Goal: Task Accomplishment & Management: Use online tool/utility

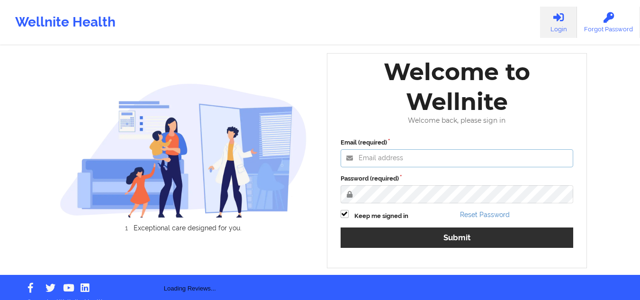
type input "mcasanaan@wellnite.com"
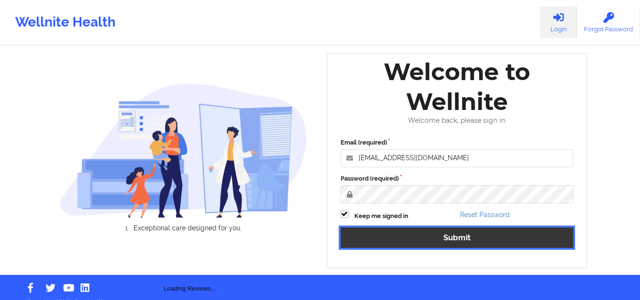
click at [414, 236] on button "Submit" at bounding box center [456, 237] width 233 height 20
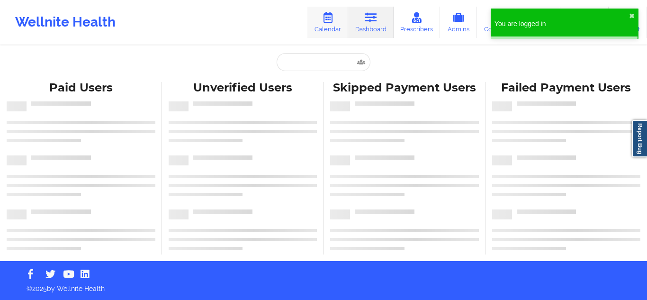
click at [333, 25] on link "Calendar" at bounding box center [327, 22] width 41 height 31
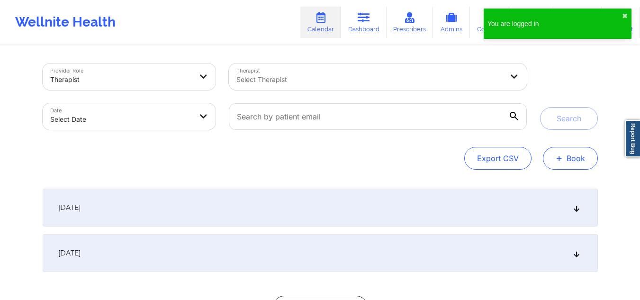
click at [573, 156] on button "+ Book" at bounding box center [570, 158] width 55 height 23
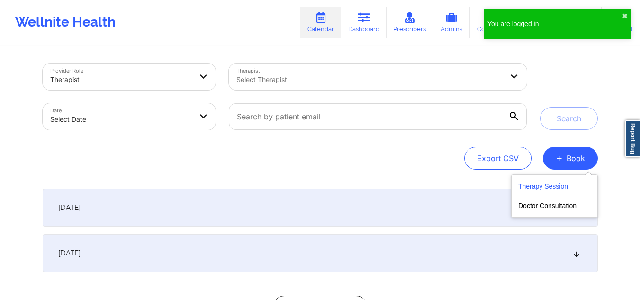
click at [545, 184] on button "Therapy Session" at bounding box center [554, 188] width 72 height 16
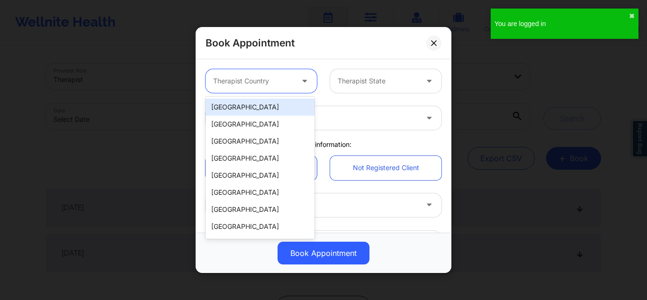
click at [257, 76] on div at bounding box center [253, 80] width 80 height 11
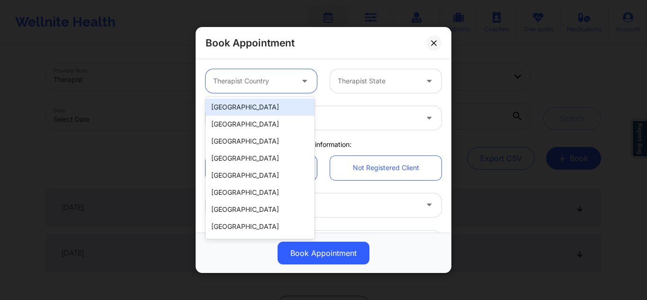
click at [244, 106] on div "[GEOGRAPHIC_DATA]" at bounding box center [260, 107] width 109 height 17
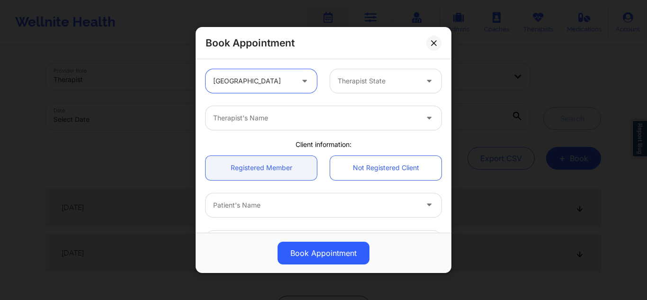
click at [361, 75] on div at bounding box center [378, 80] width 80 height 11
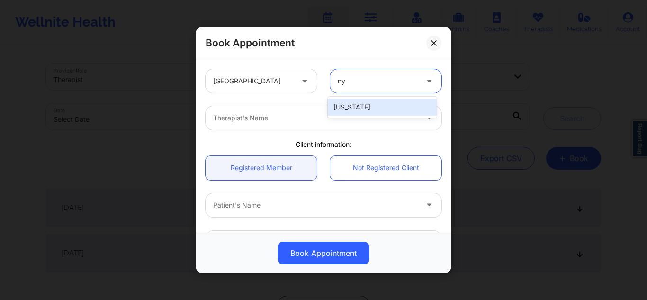
type input "n"
type input "flo"
click at [347, 108] on div "[US_STATE]" at bounding box center [382, 107] width 109 height 17
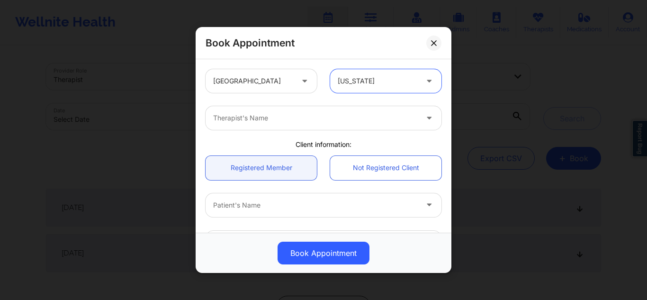
click at [331, 117] on div at bounding box center [315, 117] width 205 height 11
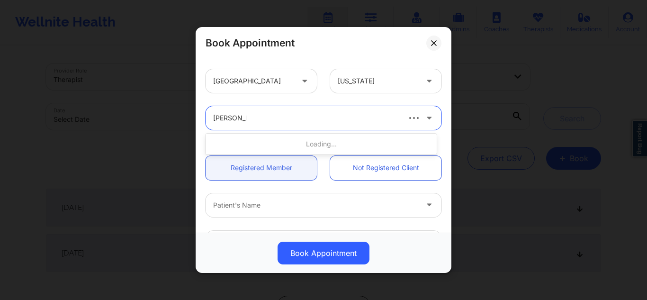
type input "nicole nunz"
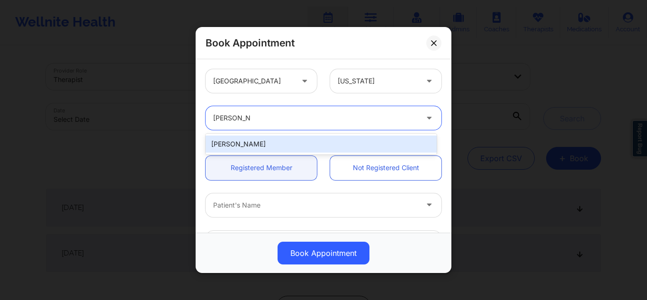
click at [286, 136] on div "[PERSON_NAME]" at bounding box center [321, 143] width 231 height 17
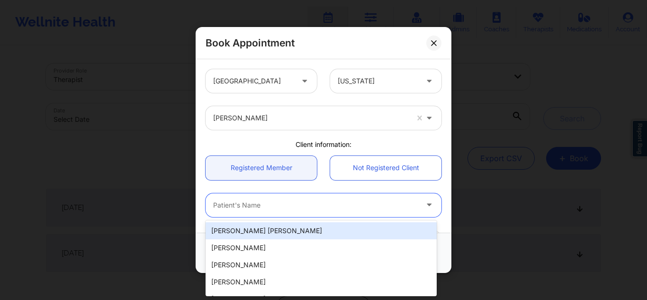
click at [292, 202] on div at bounding box center [315, 204] width 205 height 11
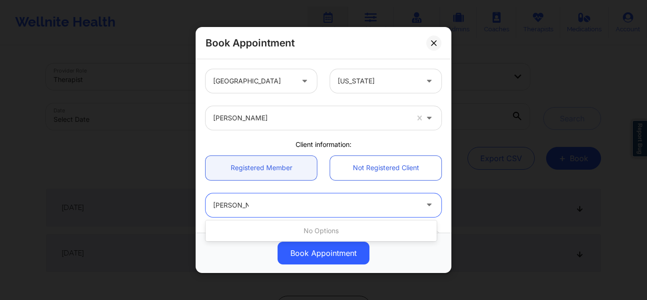
type input "jennifer lee"
type input "katherine lee"
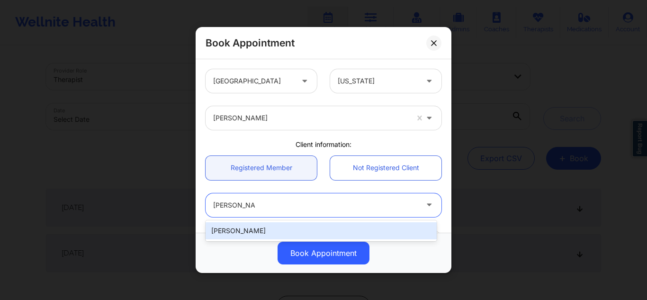
click at [270, 234] on div "Katherine Lee" at bounding box center [321, 230] width 231 height 17
type input "katherine.janet.lee@gmail.com"
type input "+1518-330-9196"
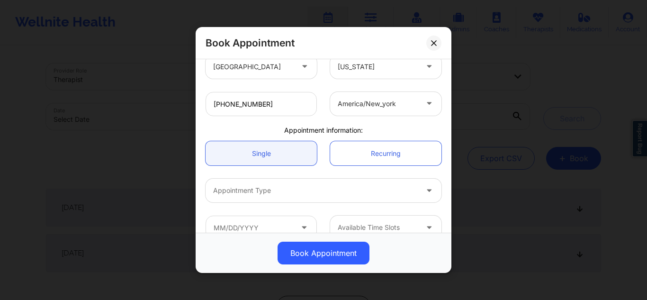
scroll to position [229, 0]
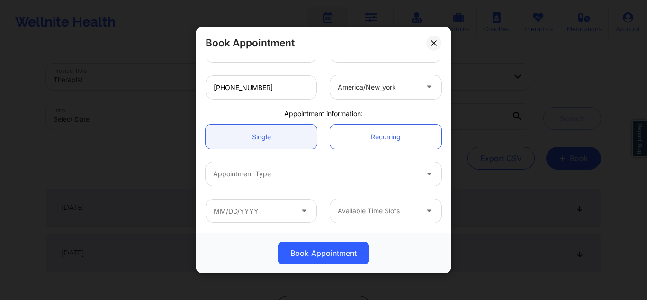
click at [283, 172] on div at bounding box center [315, 173] width 205 height 11
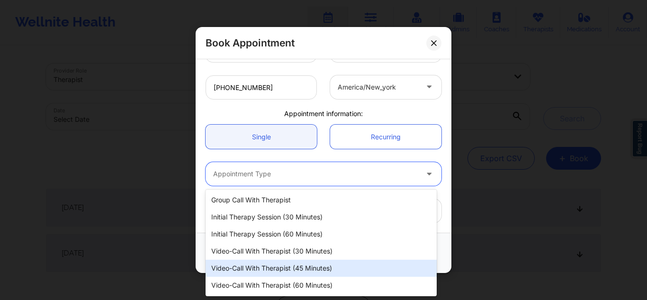
click at [264, 270] on div "Video-Call with Therapist (45 minutes)" at bounding box center [321, 268] width 231 height 17
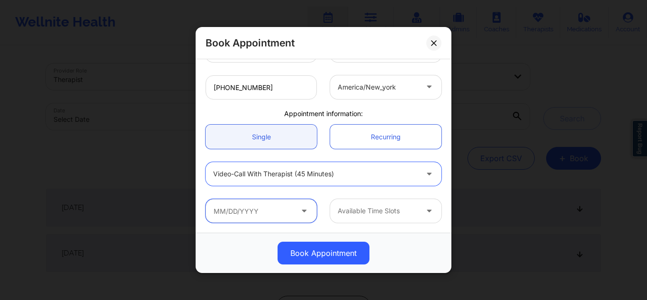
click at [260, 202] on input "text" at bounding box center [261, 211] width 111 height 24
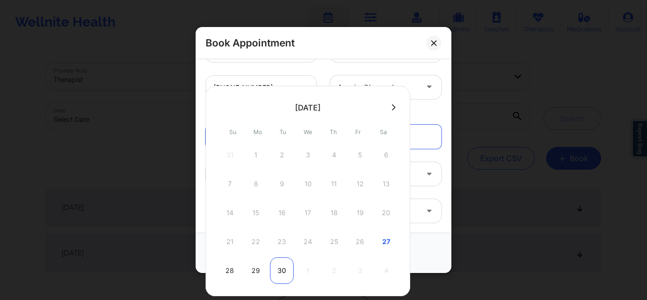
click at [282, 267] on div "30" at bounding box center [282, 270] width 24 height 27
type input "09/30/2025"
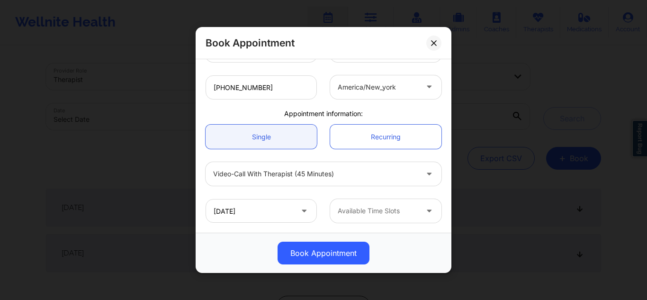
click at [376, 216] on div at bounding box center [378, 210] width 80 height 11
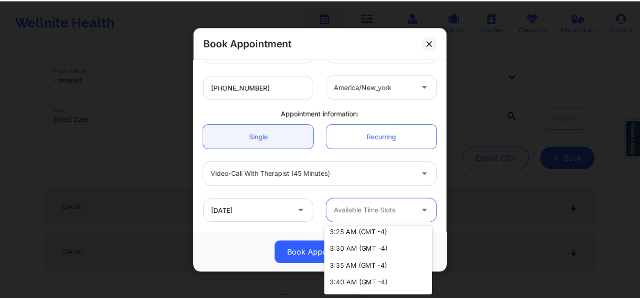
scroll to position [1895, 0]
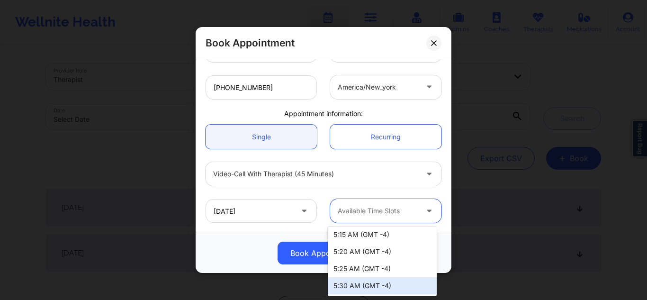
click at [384, 287] on div "5:30 AM (GMT -4)" at bounding box center [382, 285] width 109 height 17
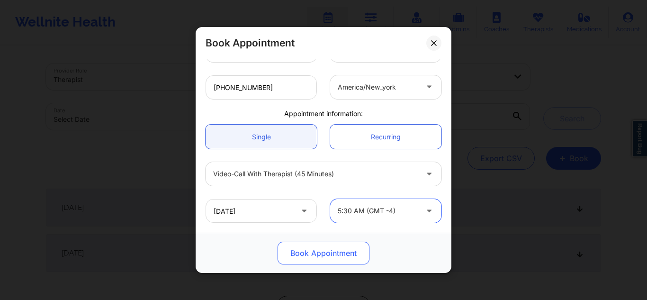
click at [327, 257] on button "Book Appointment" at bounding box center [324, 253] width 92 height 23
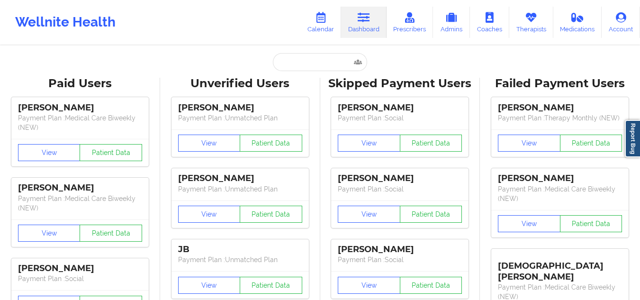
click at [530, 30] on link "Therapists" at bounding box center [531, 22] width 44 height 31
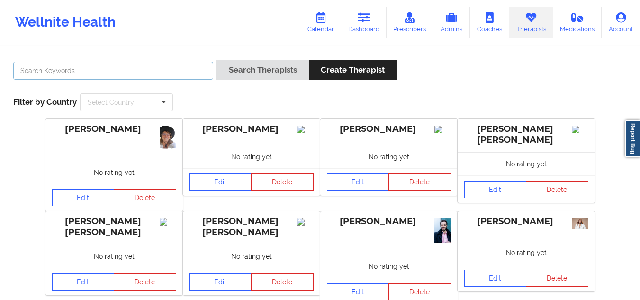
click at [152, 65] on input "text" at bounding box center [113, 71] width 200 height 18
click at [125, 67] on input "text" at bounding box center [113, 71] width 200 height 18
paste input "Belkis Hernandez"
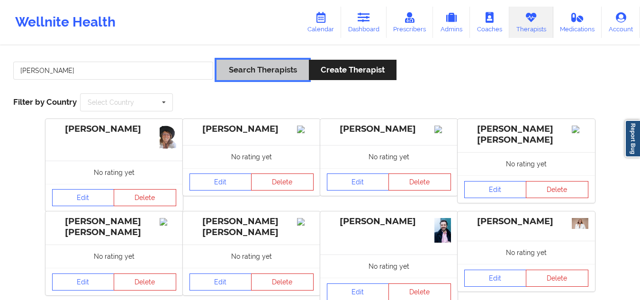
click at [250, 69] on button "Search Therapists" at bounding box center [262, 70] width 92 height 20
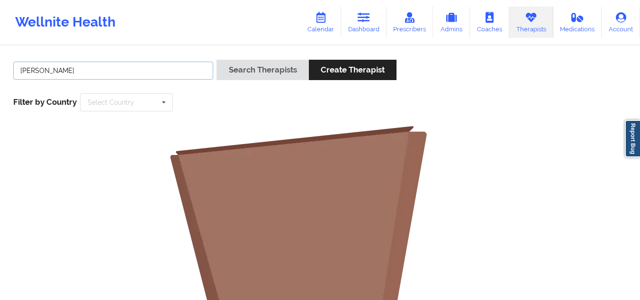
click at [88, 68] on input "Belkis Hernandez" at bounding box center [113, 71] width 200 height 18
type input "Belkis"
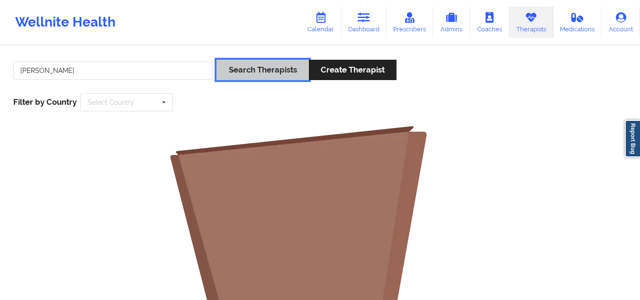
click at [253, 77] on button "Search Therapists" at bounding box center [262, 70] width 92 height 20
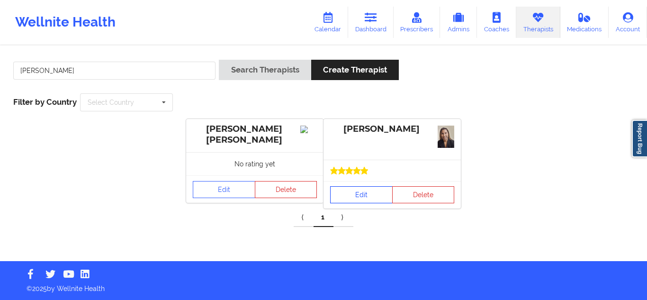
click at [360, 188] on link "Edit" at bounding box center [361, 194] width 63 height 17
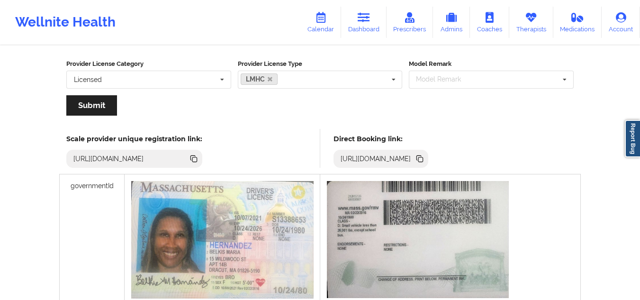
scroll to position [174, 0]
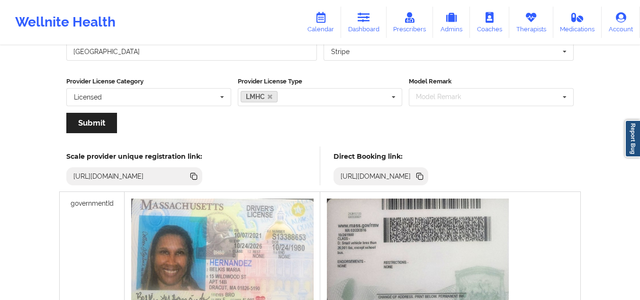
click at [423, 178] on icon at bounding box center [420, 177] width 5 height 5
click at [423, 176] on icon at bounding box center [420, 177] width 5 height 5
click at [366, 18] on icon at bounding box center [364, 17] width 12 height 10
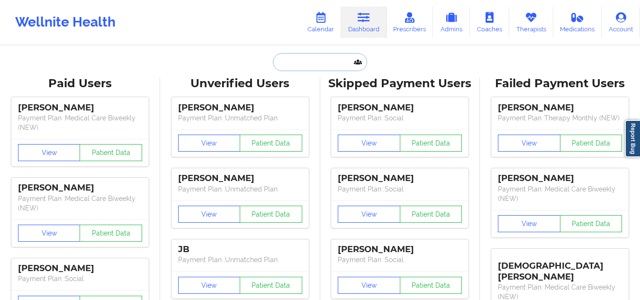
click at [310, 60] on input "text" at bounding box center [320, 62] width 94 height 18
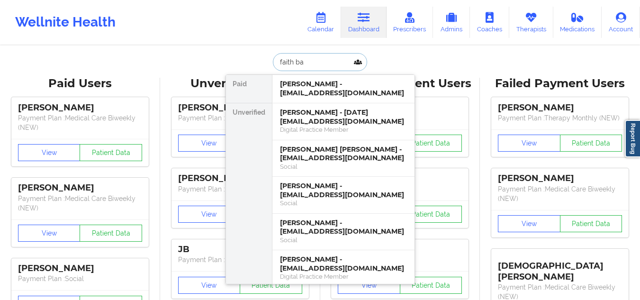
type input "faith bar"
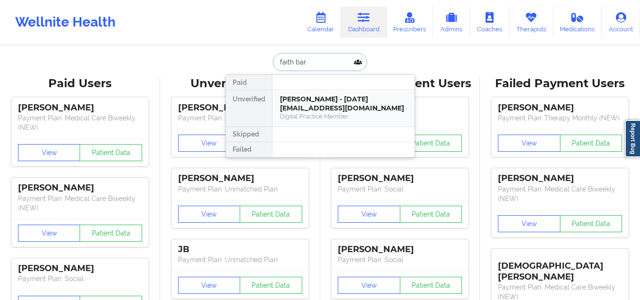
click at [300, 112] on div "Digital Practice Member" at bounding box center [343, 116] width 127 height 8
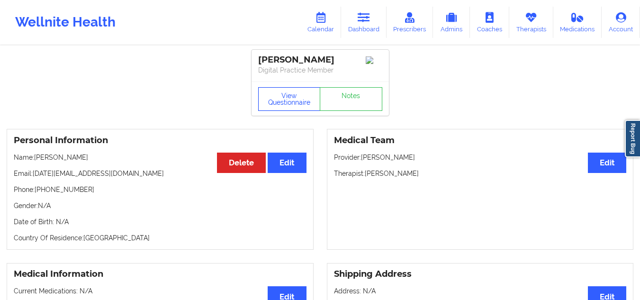
click at [285, 99] on button "View Questionnaire" at bounding box center [289, 99] width 63 height 24
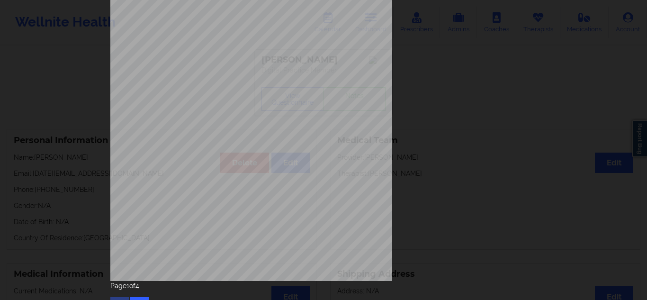
scroll to position [152, 0]
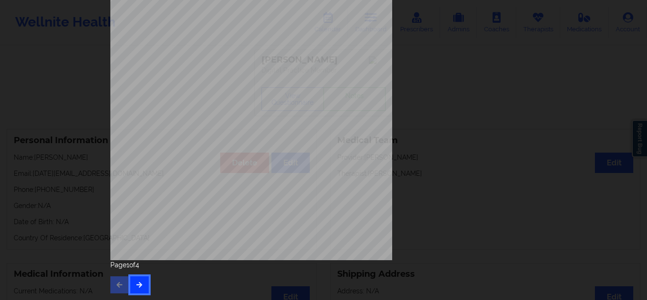
click at [136, 283] on icon "button" at bounding box center [139, 284] width 8 height 6
click at [142, 279] on button "button" at bounding box center [139, 284] width 18 height 17
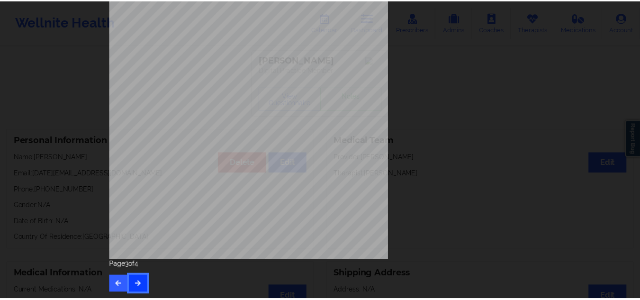
scroll to position [0, 0]
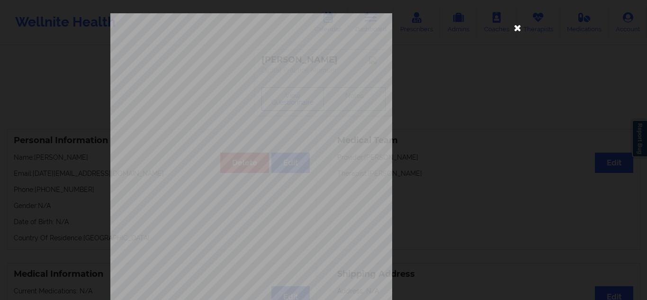
click at [511, 29] on icon at bounding box center [517, 27] width 15 height 15
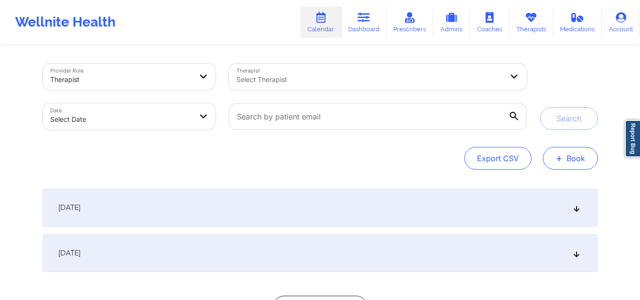
click at [572, 168] on button "+ Book" at bounding box center [570, 158] width 55 height 23
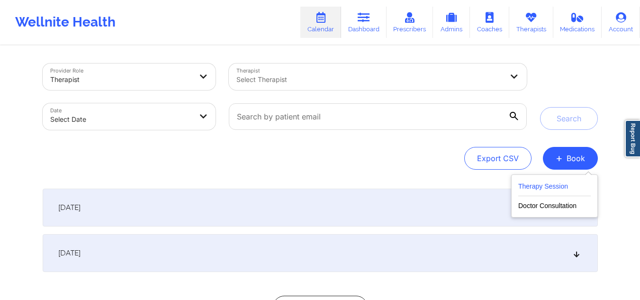
click at [556, 186] on button "Therapy Session" at bounding box center [554, 188] width 72 height 16
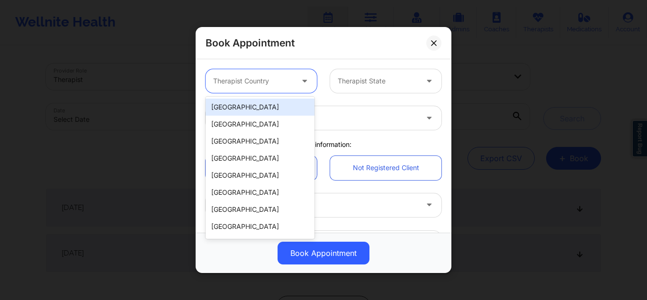
click at [251, 87] on div "Therapist Country" at bounding box center [250, 81] width 89 height 24
click at [239, 106] on div "[GEOGRAPHIC_DATA]" at bounding box center [260, 107] width 109 height 17
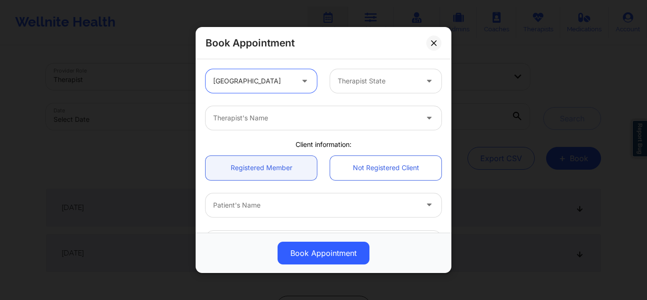
click at [362, 83] on div at bounding box center [378, 80] width 80 height 11
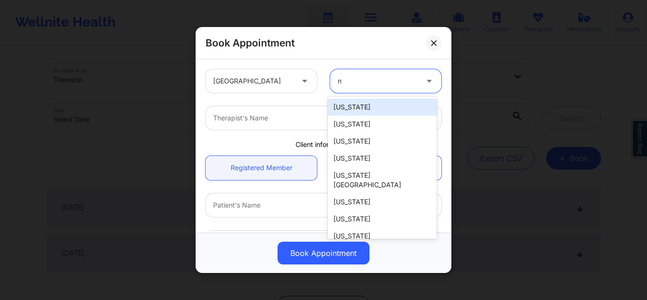
type input "ny"
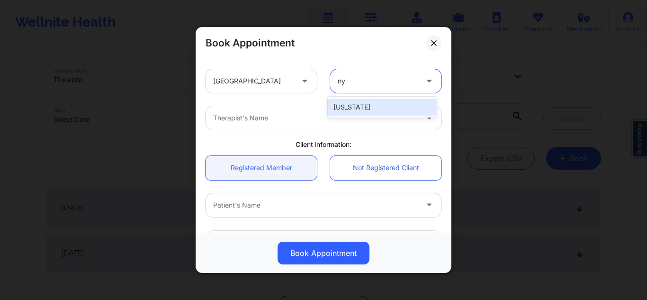
click at [360, 100] on div "[US_STATE]" at bounding box center [382, 107] width 109 height 17
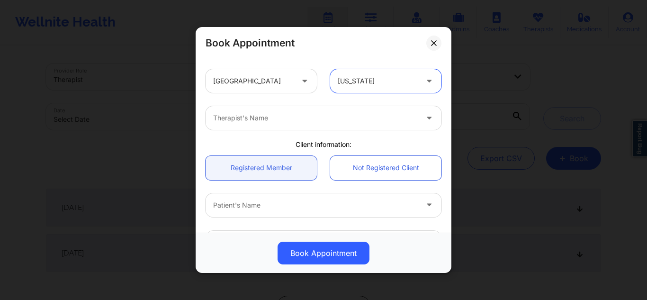
click at [340, 115] on div at bounding box center [315, 117] width 205 height 11
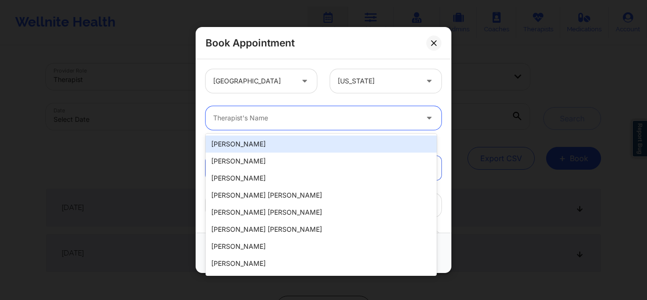
paste input "Tanesha Morgan CT NY LCSW"
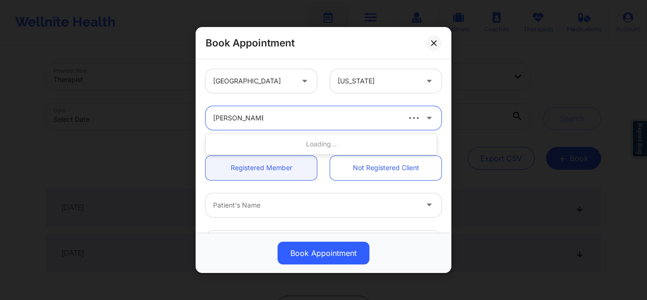
type input "Tanesha Morgan"
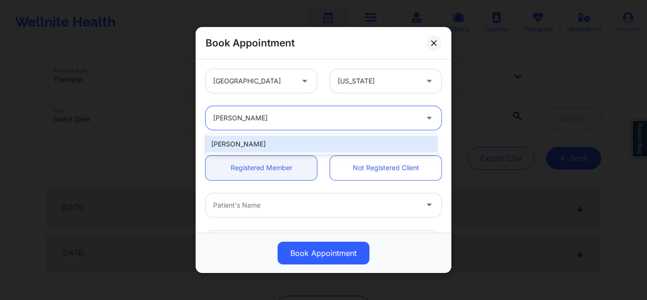
click at [313, 146] on div "Tanesha Morgan" at bounding box center [321, 143] width 231 height 17
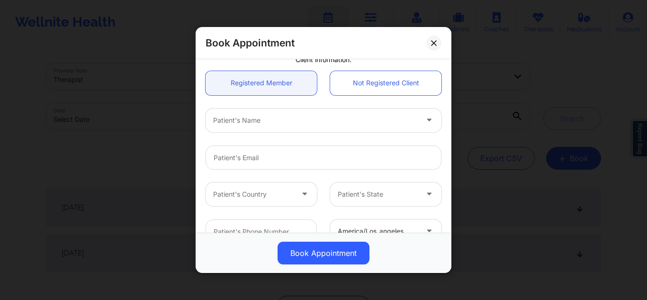
scroll to position [100, 0]
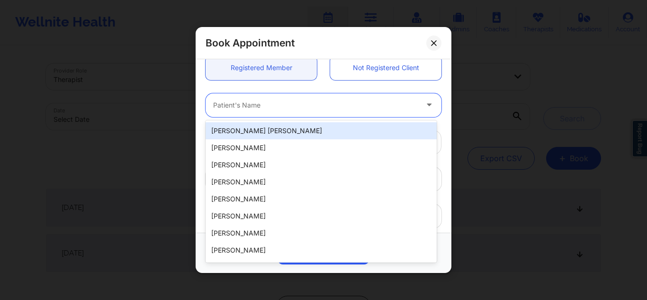
click at [287, 99] on div "Patient's Name" at bounding box center [312, 105] width 213 height 24
paste input "Hannah Clark"
type input "Hannah Clark"
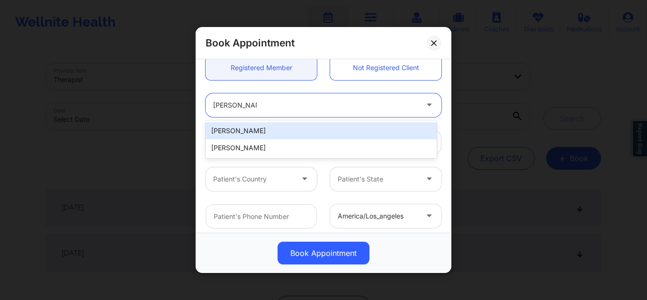
click at [274, 128] on div "Hannah Clarke" at bounding box center [321, 130] width 231 height 17
type input "hclarke067@gmail.com"
type input "+13479649177"
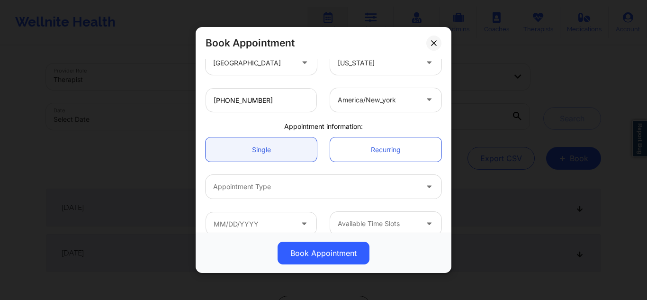
scroll to position [229, 0]
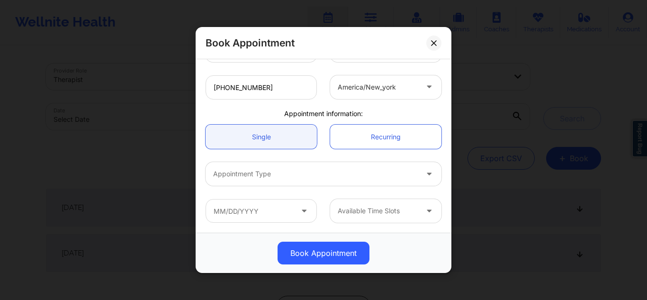
click at [308, 172] on div at bounding box center [315, 173] width 205 height 11
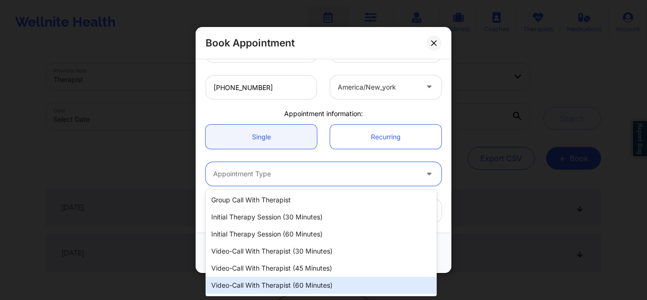
click at [286, 278] on div "Video-Call with Therapist (60 minutes)" at bounding box center [321, 285] width 231 height 17
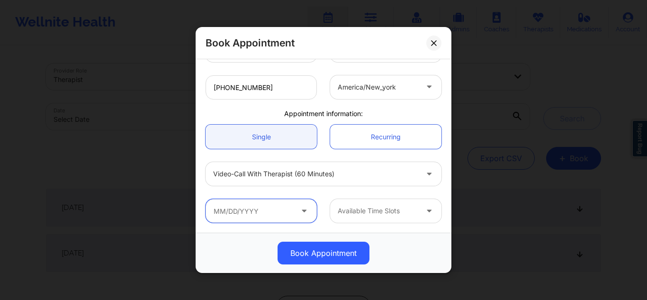
click at [258, 206] on input "text" at bounding box center [261, 211] width 111 height 24
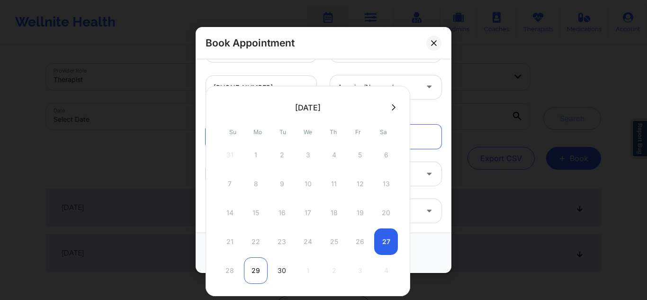
click at [253, 278] on div "29" at bounding box center [256, 270] width 24 height 27
type input "09/29/2025"
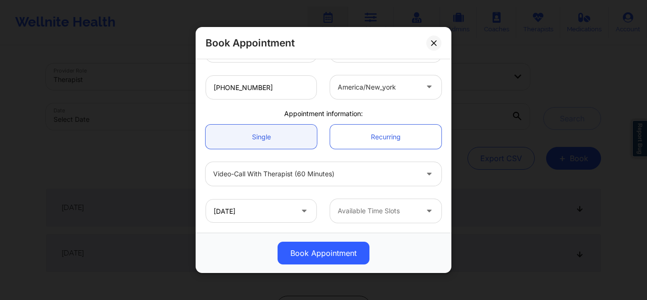
click at [347, 212] on div at bounding box center [378, 210] width 80 height 11
drag, startPoint x: 333, startPoint y: 228, endPoint x: 350, endPoint y: 215, distance: 20.9
click at [350, 215] on div "09/29/2025 Available Time Slots" at bounding box center [323, 210] width 249 height 37
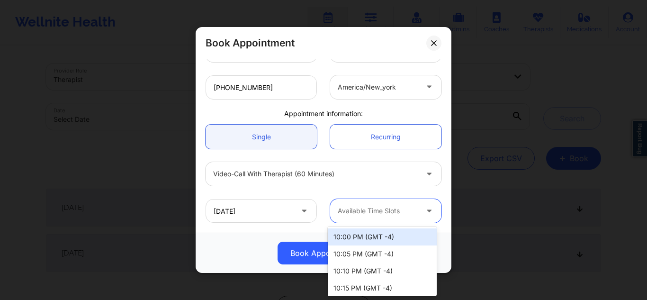
click at [350, 215] on div at bounding box center [378, 210] width 80 height 11
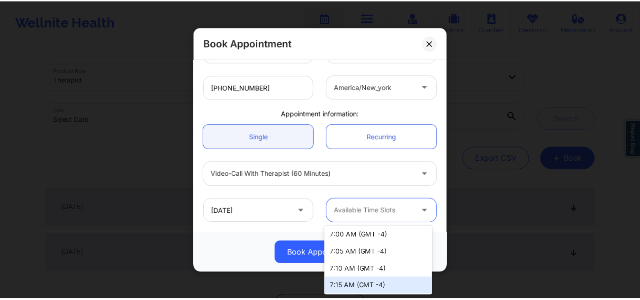
scroll to position [364, 0]
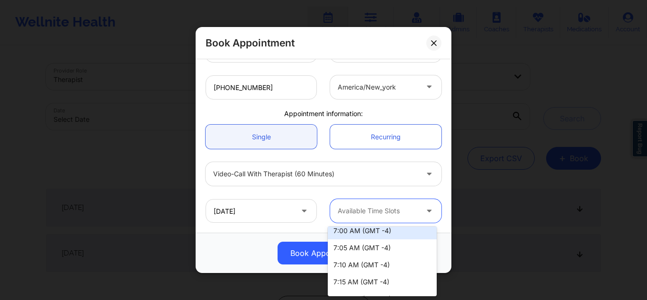
click at [375, 234] on div "7:00 AM (GMT -4)" at bounding box center [382, 230] width 109 height 17
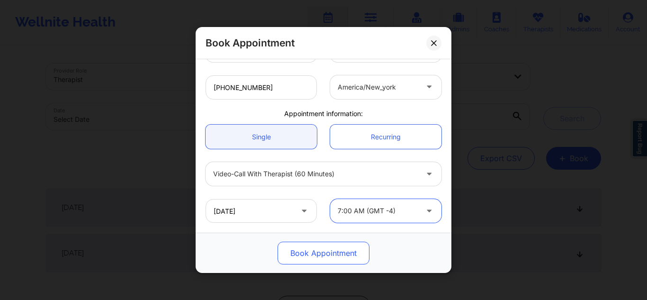
click at [323, 251] on button "Book Appointment" at bounding box center [324, 253] width 92 height 23
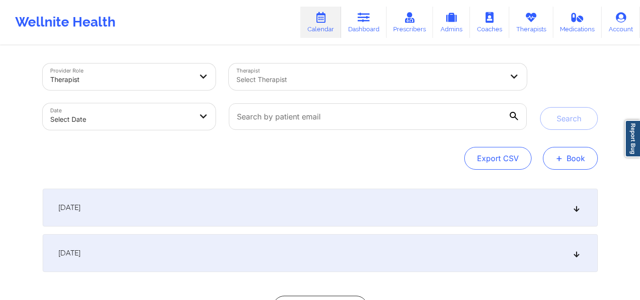
click at [564, 149] on button "+ Book" at bounding box center [570, 158] width 55 height 23
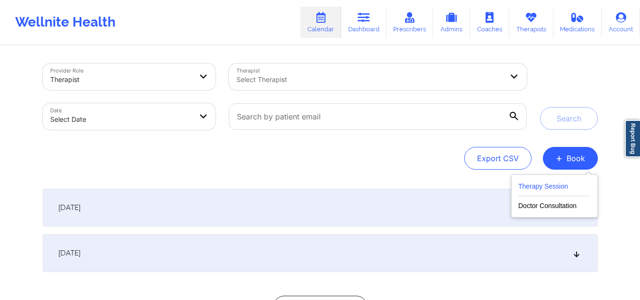
click at [542, 180] on button "Therapy Session" at bounding box center [554, 188] width 72 height 16
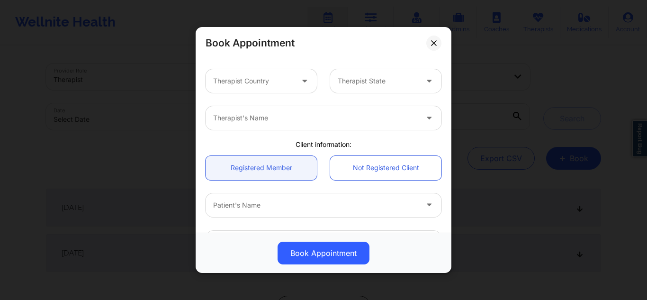
click at [256, 76] on div at bounding box center [253, 80] width 80 height 11
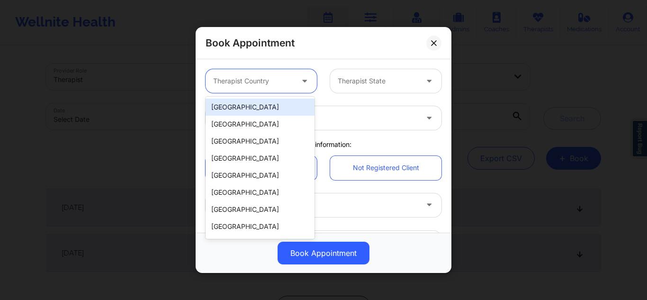
click at [240, 108] on div "[GEOGRAPHIC_DATA]" at bounding box center [260, 107] width 109 height 17
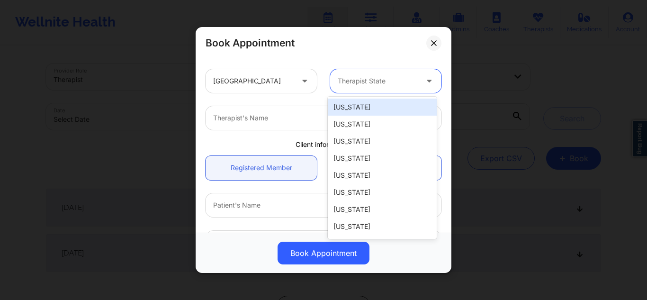
click at [374, 85] on div at bounding box center [378, 80] width 80 height 11
type input "fl"
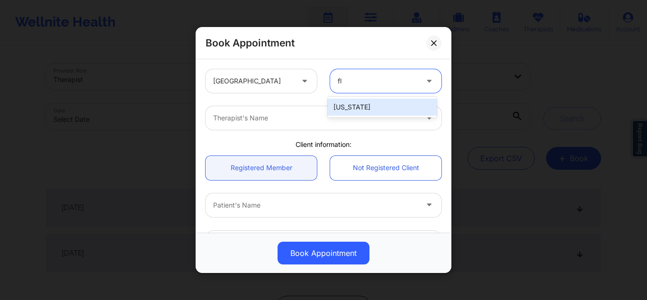
click at [355, 106] on div "[US_STATE]" at bounding box center [382, 107] width 109 height 17
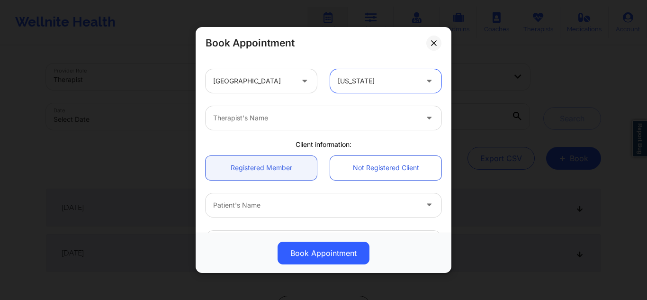
click at [329, 124] on div "Therapist's Name" at bounding box center [312, 118] width 213 height 24
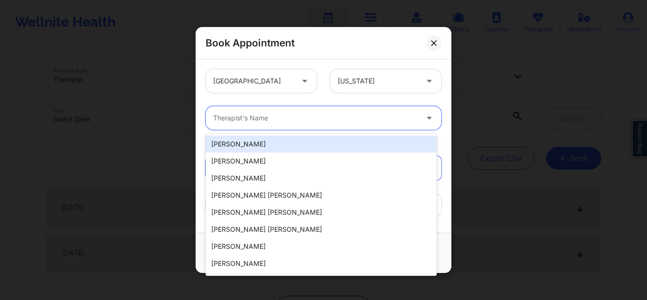
type input "i"
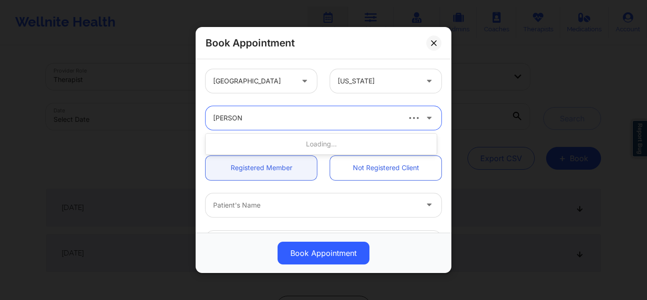
type input "[PERSON_NAME]"
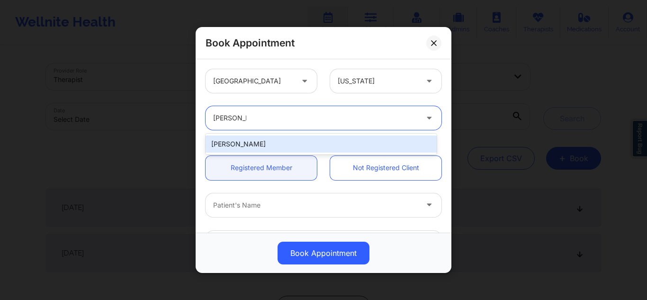
click at [279, 142] on div "[PERSON_NAME]" at bounding box center [321, 143] width 231 height 17
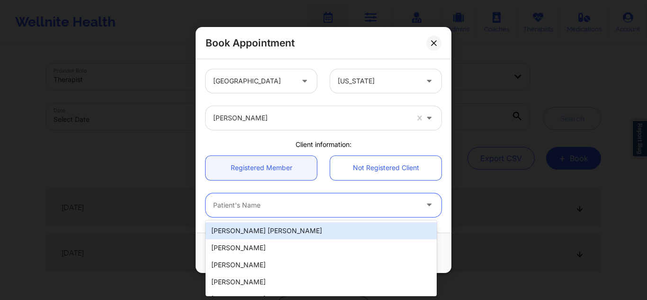
click at [278, 208] on div at bounding box center [315, 204] width 205 height 11
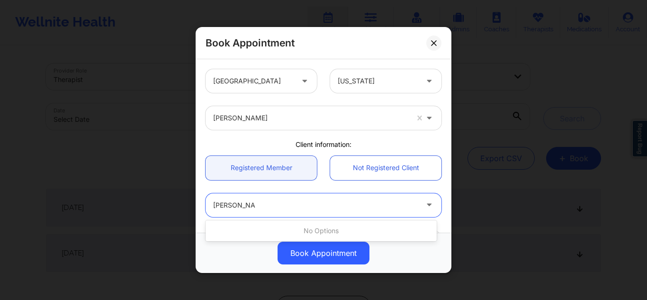
type input "[PERSON_NAME]"
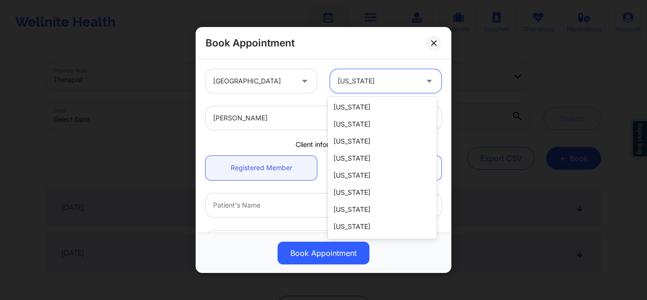
click at [401, 73] on div "[US_STATE]" at bounding box center [378, 81] width 80 height 24
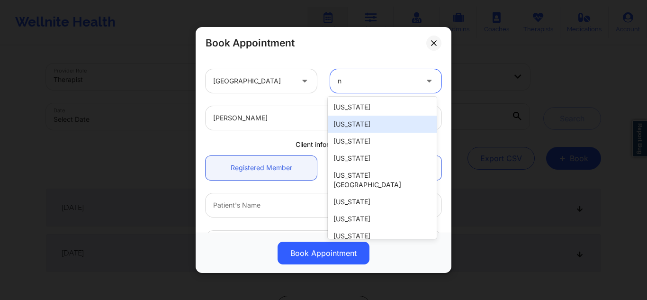
type input "ny"
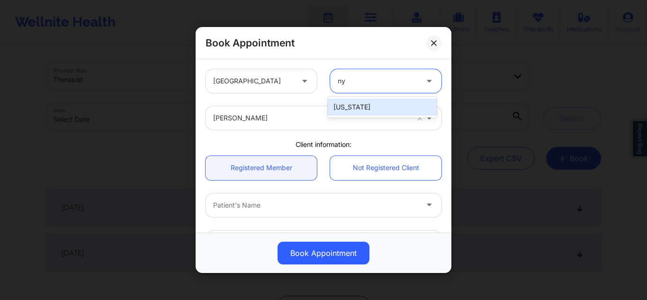
click at [365, 101] on div "[US_STATE]" at bounding box center [382, 107] width 109 height 17
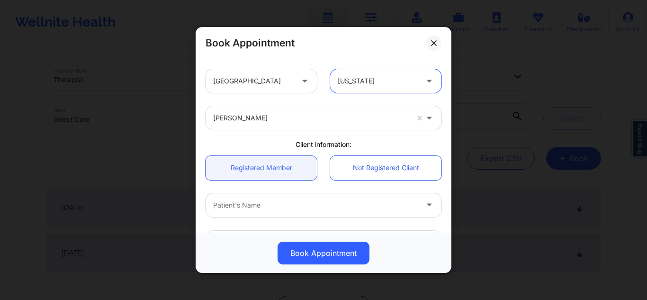
click at [296, 205] on div at bounding box center [315, 204] width 205 height 11
type input "catherine lee"
type input "katherine lee"
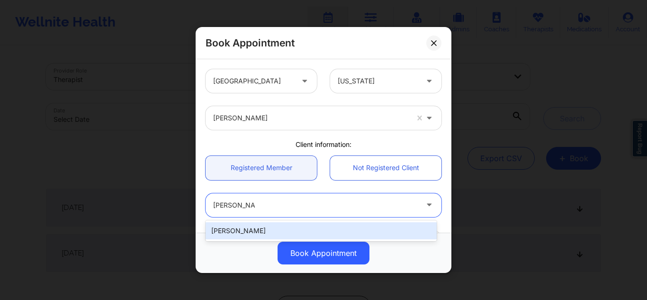
click at [257, 229] on div "Katherine Lee" at bounding box center [321, 230] width 231 height 17
type input "katherine.janet.lee@gmail.com"
type input "+1518-330-9196"
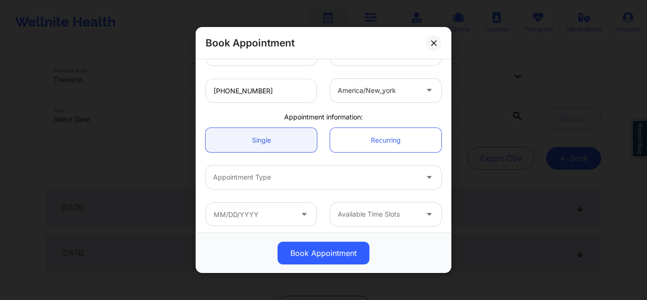
scroll to position [229, 0]
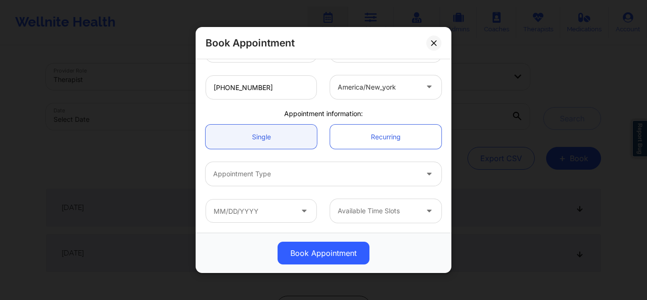
click at [322, 171] on div at bounding box center [315, 173] width 205 height 11
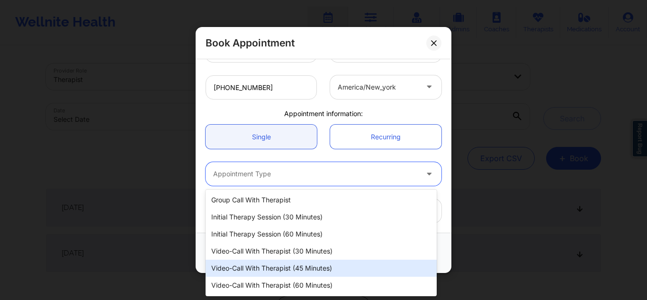
click at [274, 271] on div "Video-Call with Therapist (45 minutes)" at bounding box center [321, 268] width 231 height 17
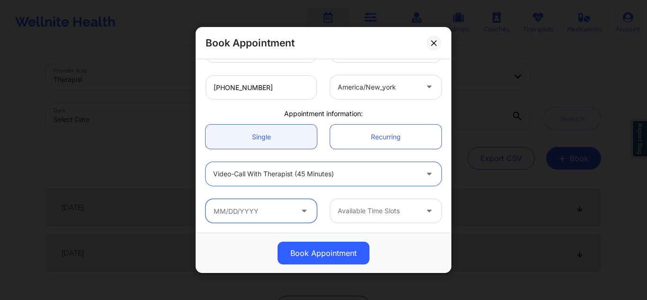
click at [266, 209] on input "text" at bounding box center [261, 211] width 111 height 24
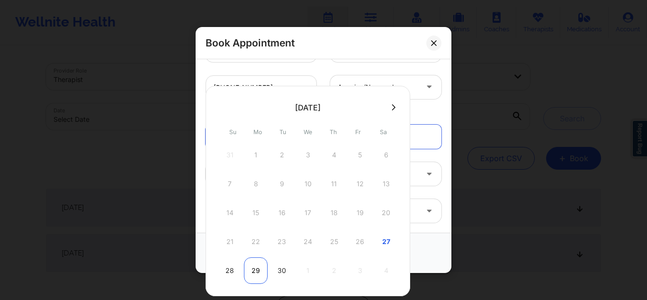
click at [258, 267] on div "29" at bounding box center [256, 270] width 24 height 27
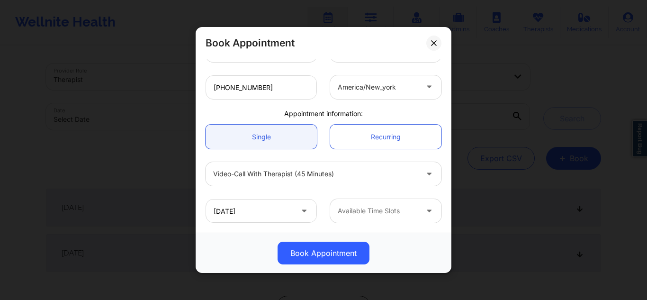
click at [356, 212] on div at bounding box center [378, 210] width 80 height 11
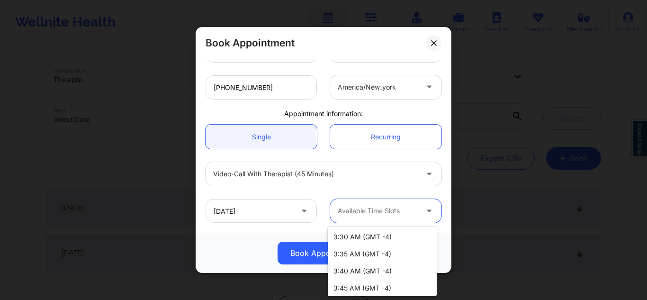
scroll to position [1792, 0]
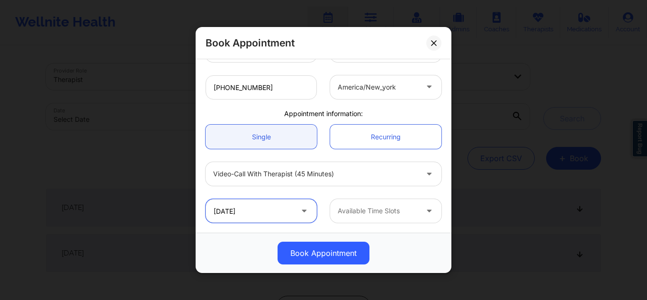
click at [262, 206] on input "09/29/2025" at bounding box center [261, 211] width 111 height 24
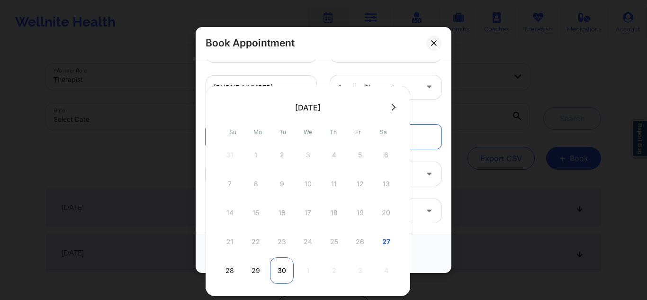
click at [278, 267] on div "30" at bounding box center [282, 270] width 24 height 27
type input "09/30/2025"
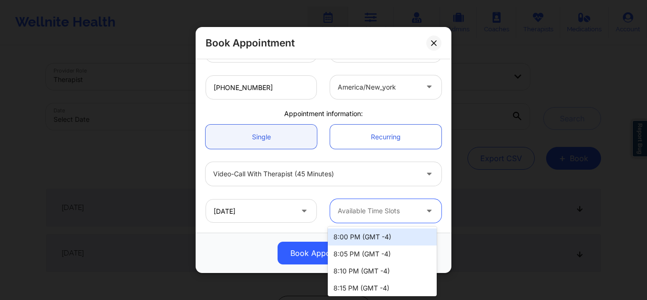
click at [374, 209] on div at bounding box center [378, 210] width 80 height 11
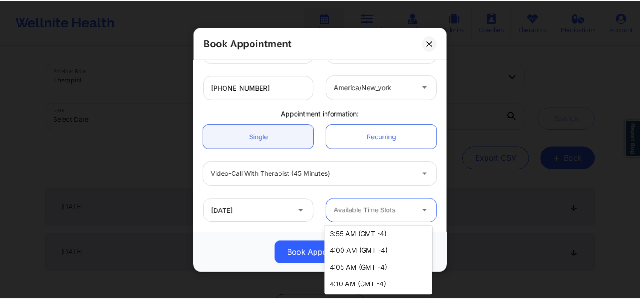
scroll to position [1895, 0]
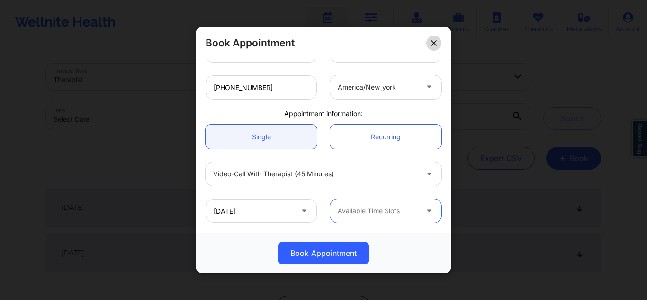
click at [437, 39] on button at bounding box center [433, 42] width 15 height 15
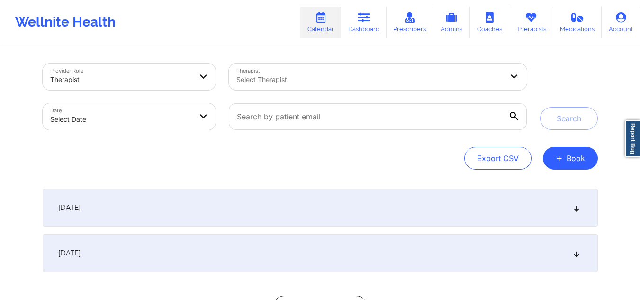
click at [301, 64] on div "Select Therapist" at bounding box center [366, 76] width 275 height 27
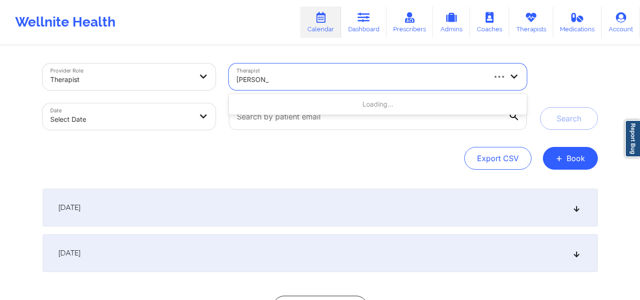
type input "[PERSON_NAME]"
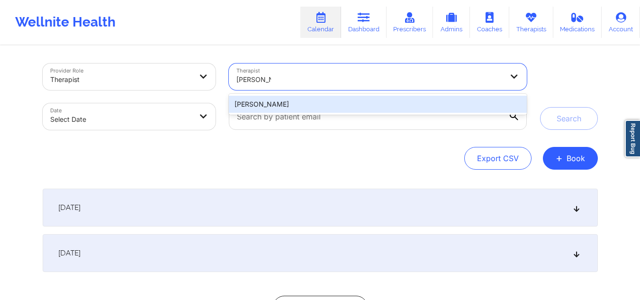
click at [302, 101] on div "[PERSON_NAME]" at bounding box center [377, 104] width 297 height 17
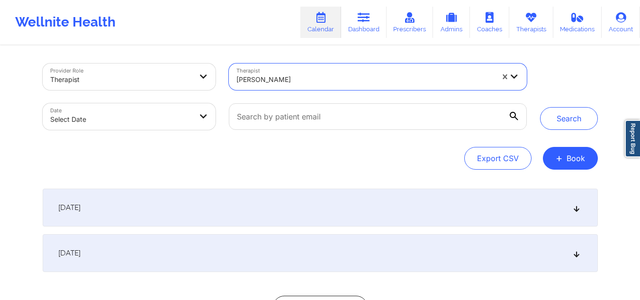
click at [128, 116] on body "Wellnite Health Calendar Dashboard Prescribers Admins Coaches Therapists Medica…" at bounding box center [320, 150] width 640 height 300
select select "2025-8"
select select "2025-9"
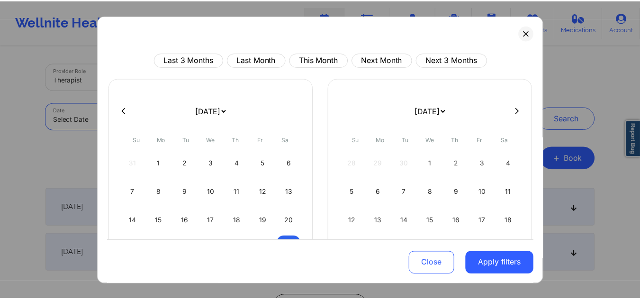
scroll to position [82, 0]
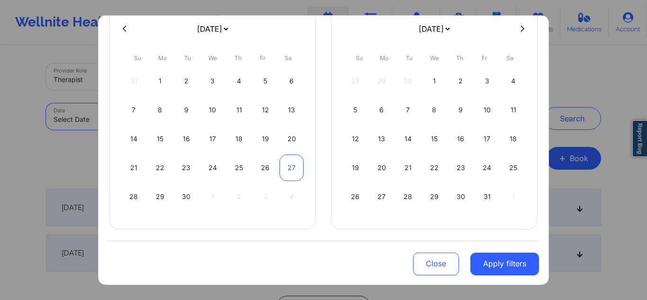
click at [287, 163] on div "27" at bounding box center [291, 167] width 24 height 27
select select "2025-8"
select select "2025-9"
select select "2025-8"
select select "2025-9"
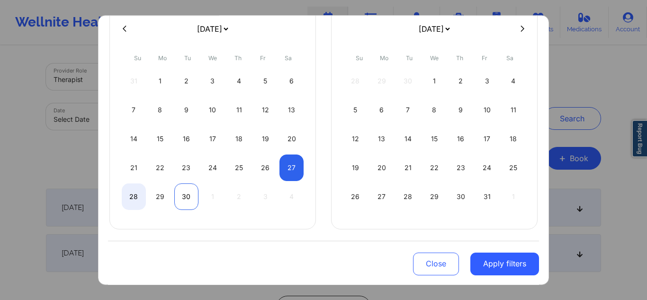
select select "2025-8"
select select "2025-9"
click at [186, 202] on div "30" at bounding box center [186, 196] width 24 height 27
select select "2025-8"
select select "2025-9"
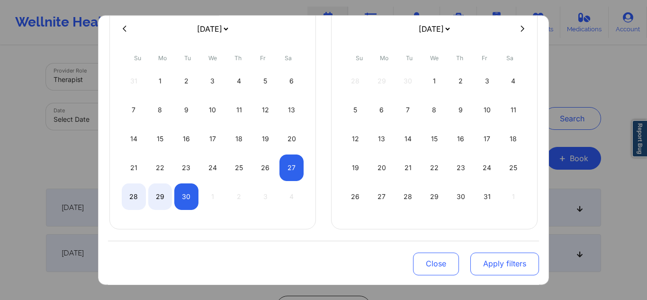
click at [493, 260] on button "Apply filters" at bounding box center [504, 263] width 69 height 23
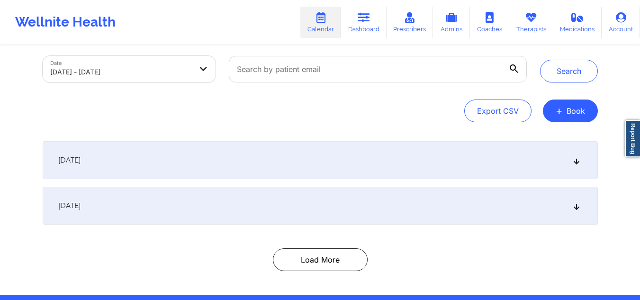
scroll to position [48, 0]
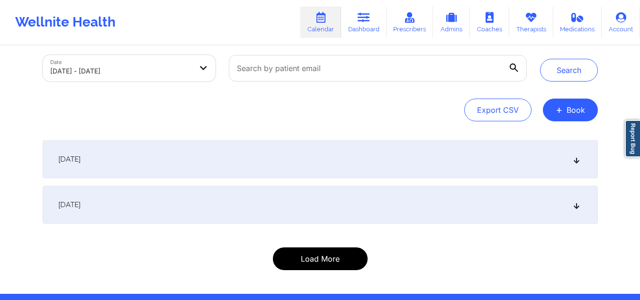
click at [347, 257] on button "Load More" at bounding box center [320, 258] width 95 height 23
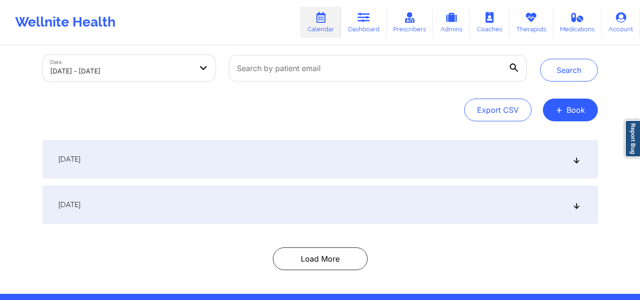
scroll to position [81, 0]
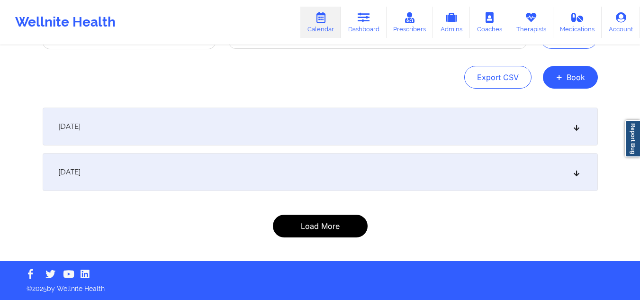
click at [332, 231] on button "Load More" at bounding box center [320, 226] width 95 height 23
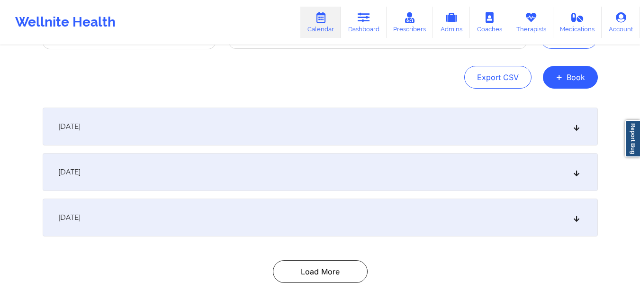
scroll to position [126, 0]
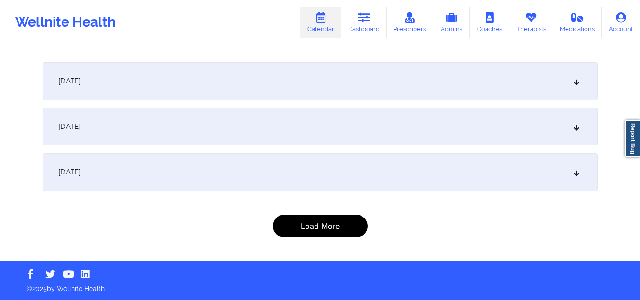
click at [344, 228] on button "Load More" at bounding box center [320, 226] width 95 height 23
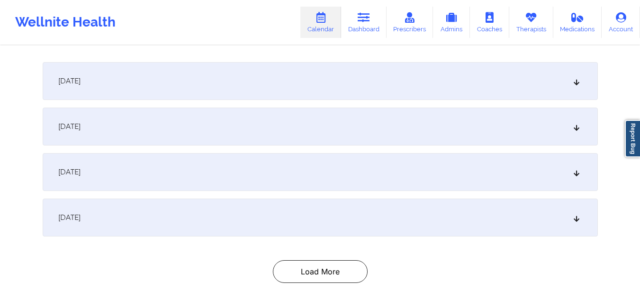
click at [578, 217] on icon at bounding box center [576, 217] width 8 height 7
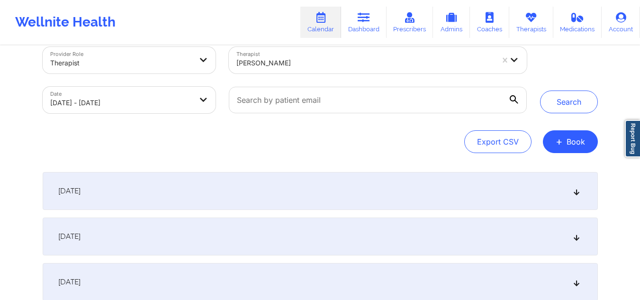
scroll to position [4, 0]
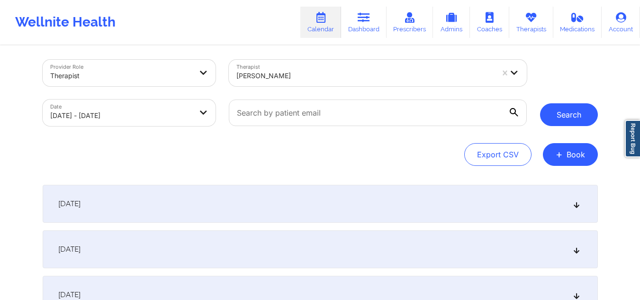
click at [565, 116] on button "Search" at bounding box center [569, 114] width 58 height 23
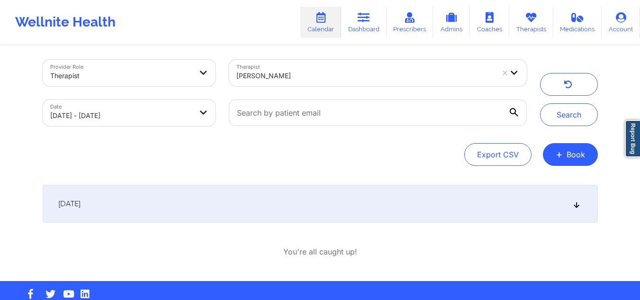
click at [570, 200] on div "[DATE]" at bounding box center [320, 204] width 555 height 38
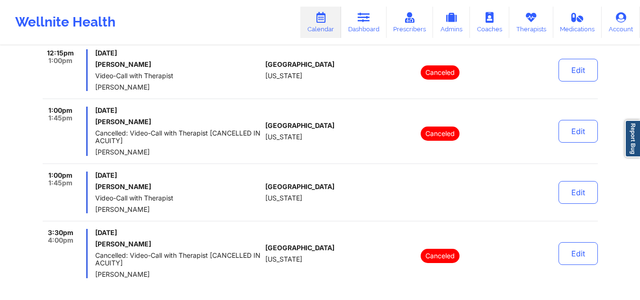
scroll to position [627, 0]
